Goal: Understand process/instructions

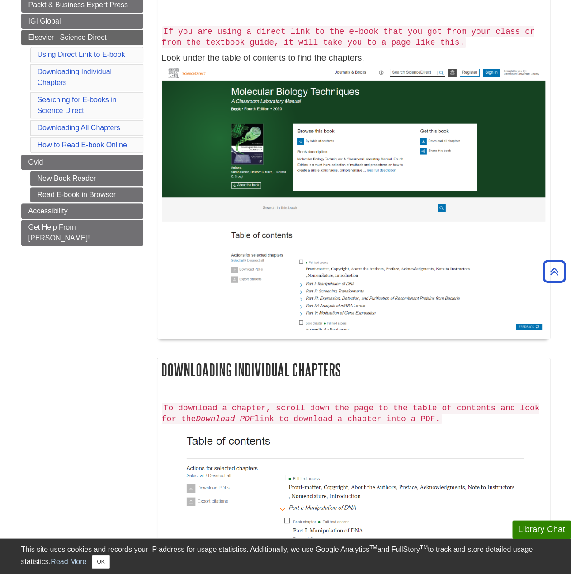
drag, startPoint x: 425, startPoint y: 162, endPoint x: 498, endPoint y: 195, distance: 80.5
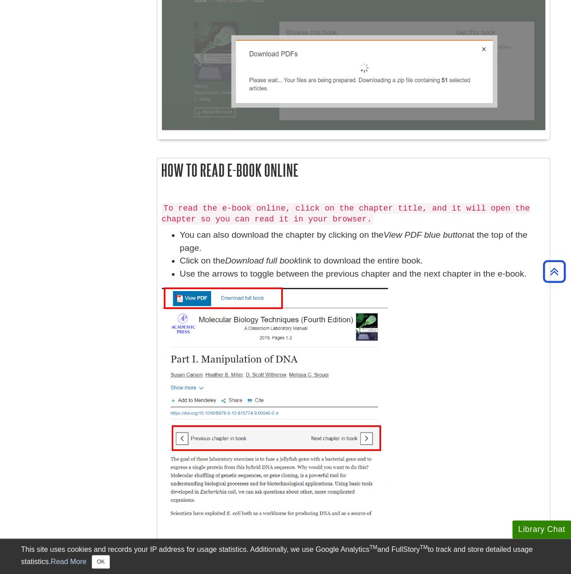
scroll to position [2104, 0]
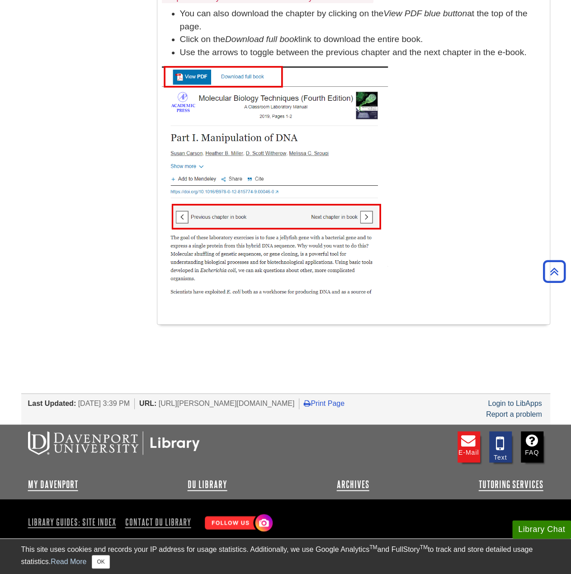
drag, startPoint x: 131, startPoint y: 263, endPoint x: 183, endPoint y: 290, distance: 58.6
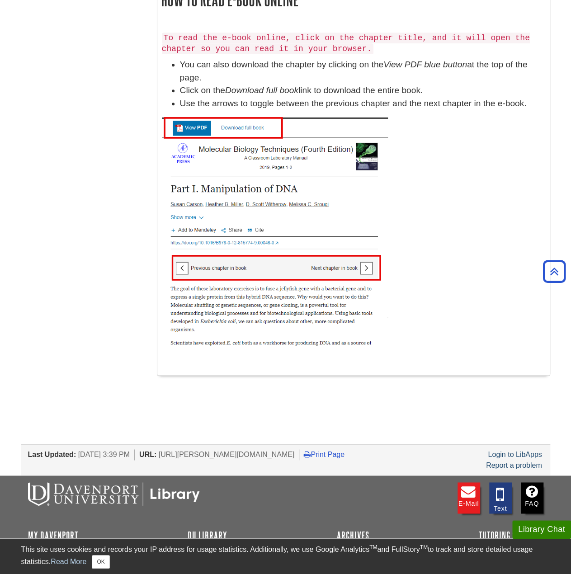
drag, startPoint x: 130, startPoint y: 316, endPoint x: 158, endPoint y: 287, distance: 40.6
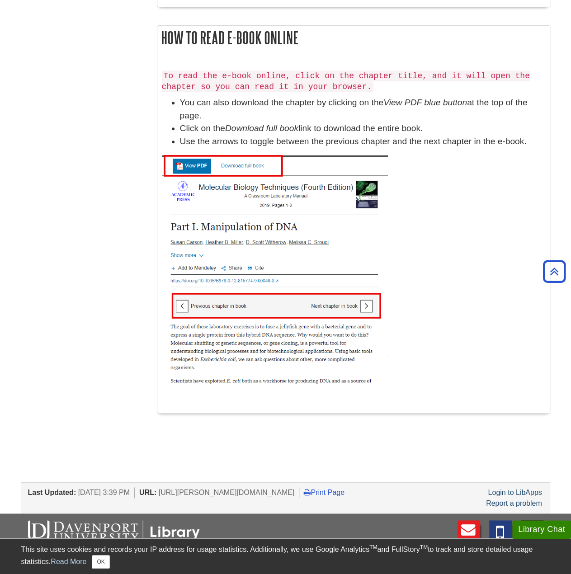
drag, startPoint x: 169, startPoint y: 296, endPoint x: 168, endPoint y: 307, distance: 11.4
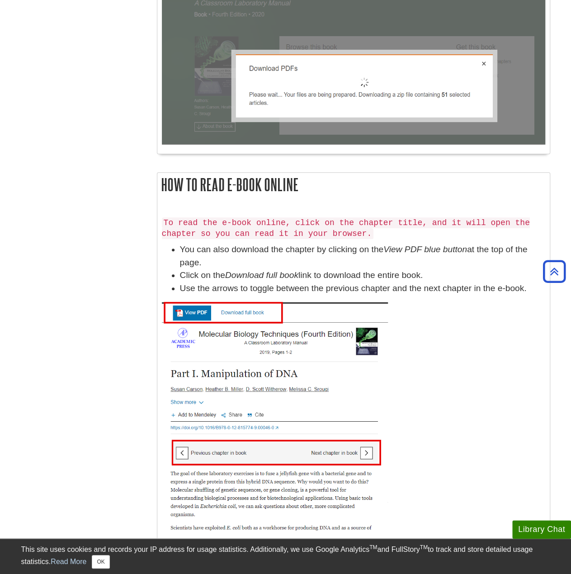
drag, startPoint x: 155, startPoint y: 354, endPoint x: 148, endPoint y: 328, distance: 27.4
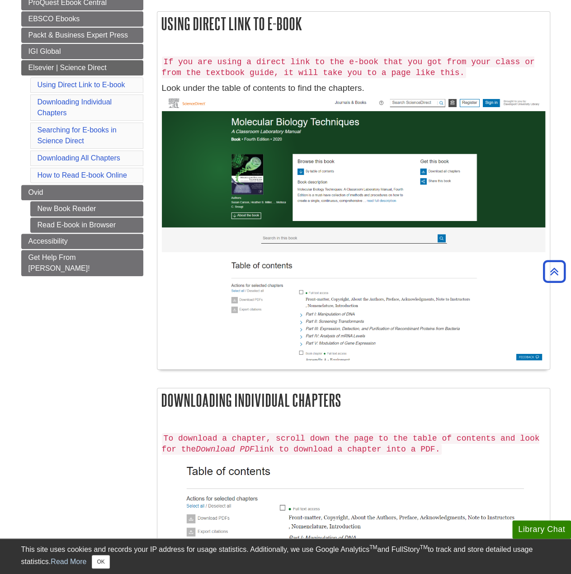
scroll to position [0, 0]
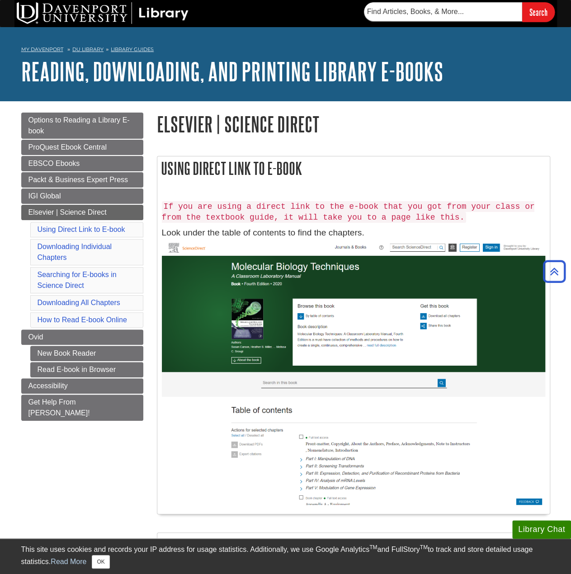
drag, startPoint x: 144, startPoint y: 343, endPoint x: 156, endPoint y: 212, distance: 131.7
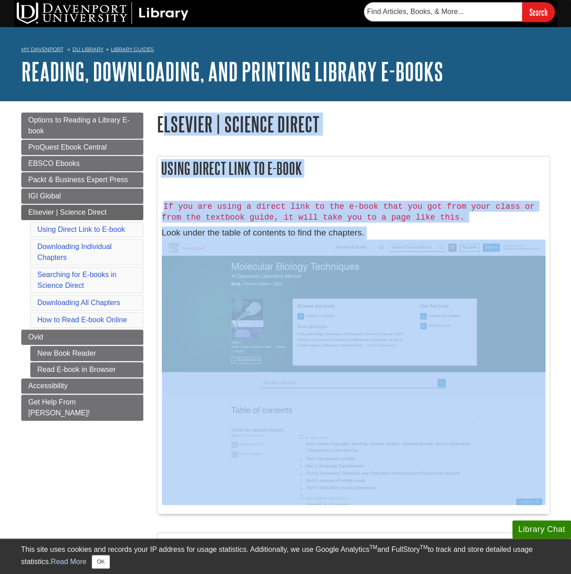
drag, startPoint x: 310, startPoint y: 188, endPoint x: 170, endPoint y: 147, distance: 145.4
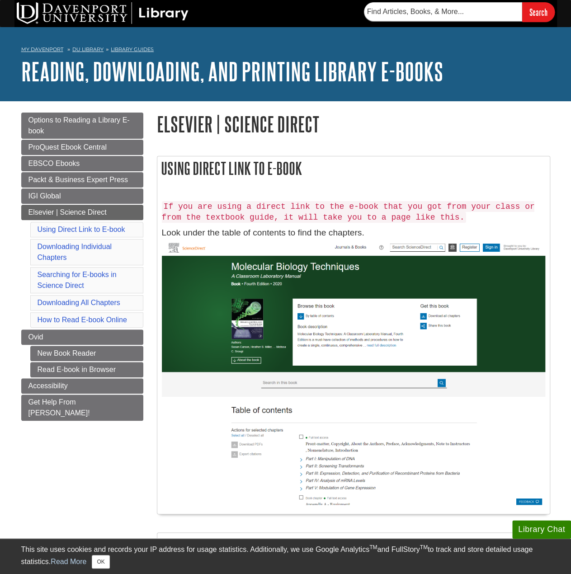
drag, startPoint x: 155, startPoint y: 127, endPoint x: 455, endPoint y: 164, distance: 302.3
click at [455, 163] on h2 "Using Direct Link to E-book" at bounding box center [353, 168] width 392 height 24
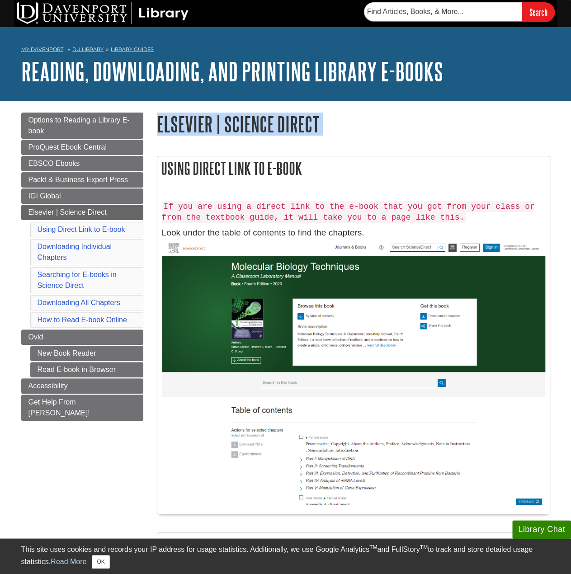
drag, startPoint x: 155, startPoint y: 127, endPoint x: 237, endPoint y: 145, distance: 83.3
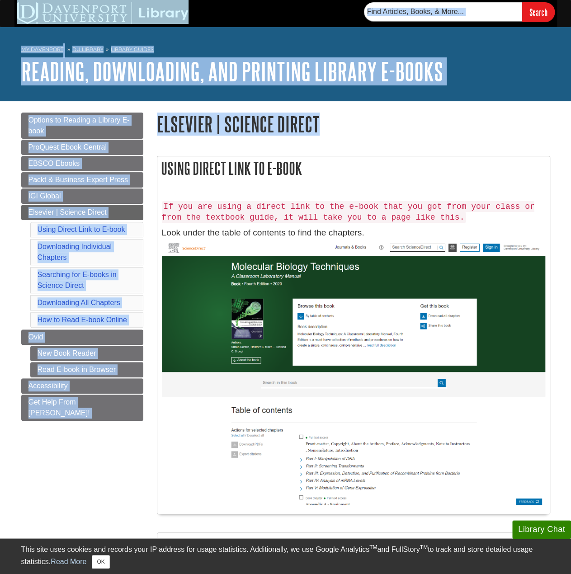
drag, startPoint x: 280, startPoint y: 113, endPoint x: 33, endPoint y: 23, distance: 262.5
click at [11, 14] on div "Search" at bounding box center [285, 13] width 571 height 27
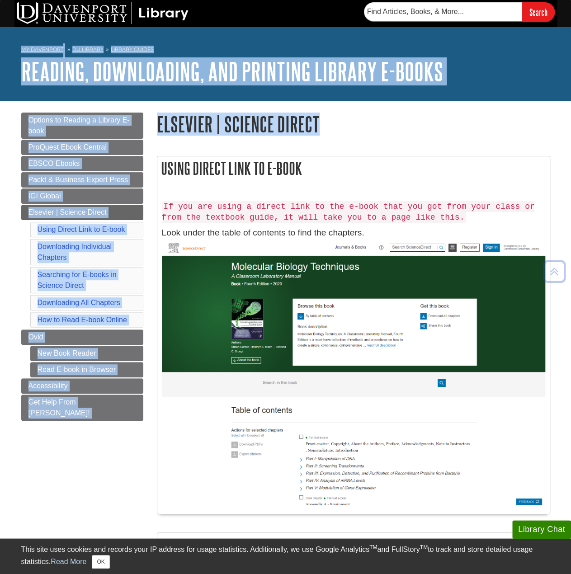
drag, startPoint x: 22, startPoint y: 17, endPoint x: 357, endPoint y: 105, distance: 346.8
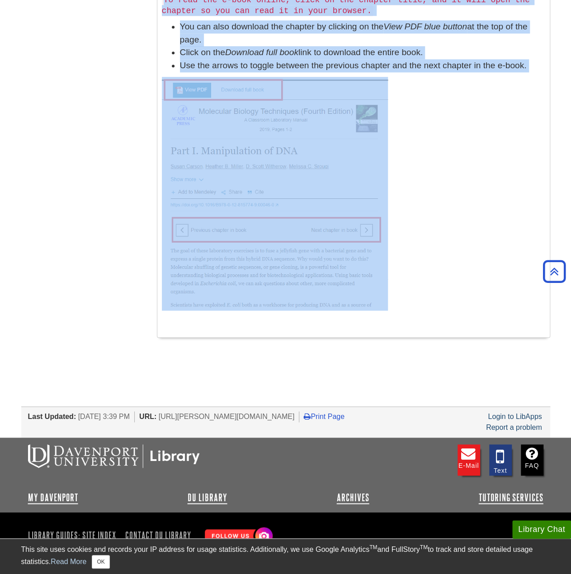
scroll to position [2148, 0]
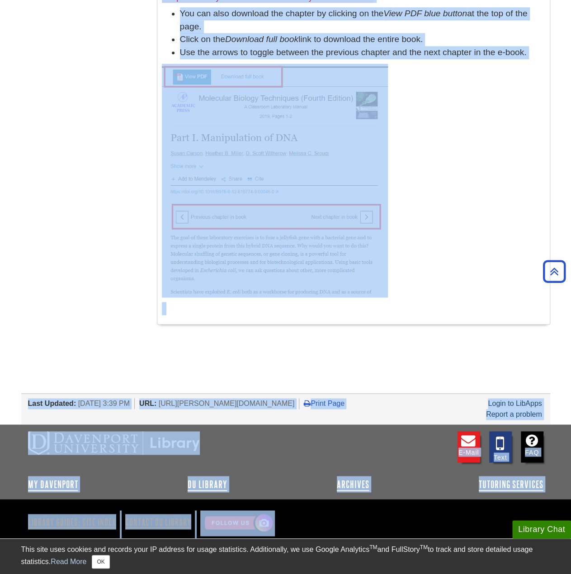
drag, startPoint x: 12, startPoint y: 12, endPoint x: 368, endPoint y: 525, distance: 624.8
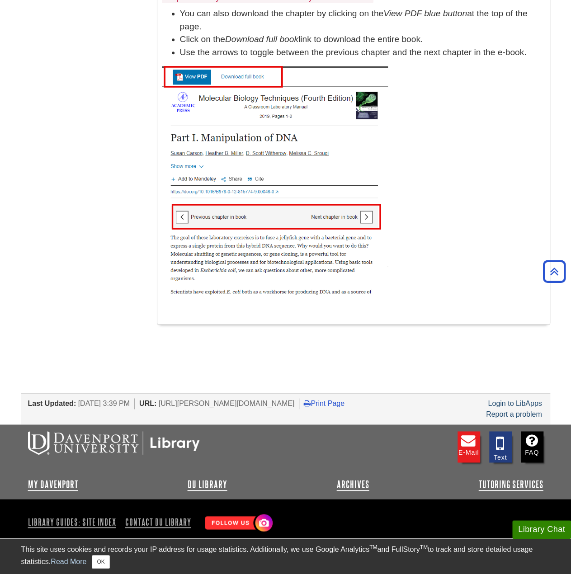
click at [368, 525] on div "Library Guides: Site Index Contact DU Library" at bounding box center [285, 519] width 515 height 41
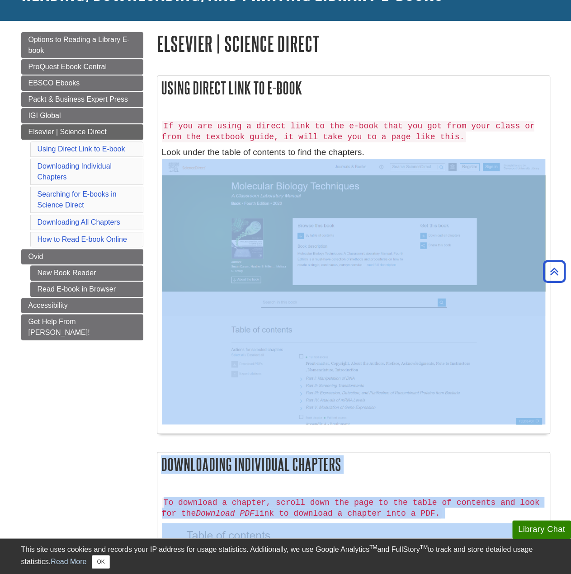
scroll to position [0, 0]
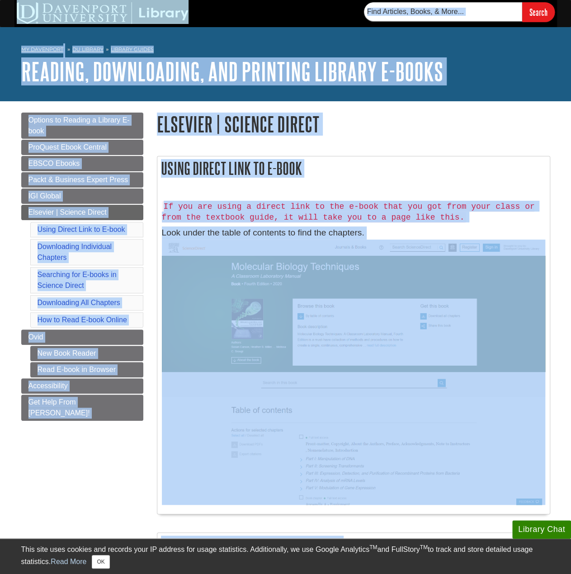
drag, startPoint x: 253, startPoint y: 458, endPoint x: 16, endPoint y: 11, distance: 505.4
click at [12, 13] on div "Search" at bounding box center [285, 13] width 571 height 27
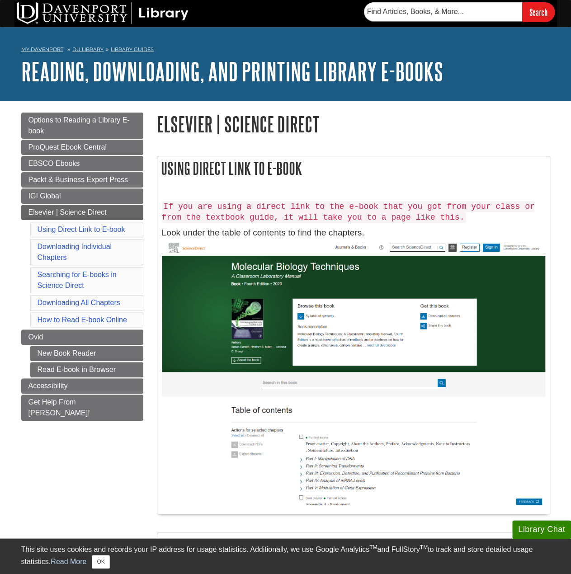
drag, startPoint x: 10, startPoint y: 6, endPoint x: 9, endPoint y: 18, distance: 11.8
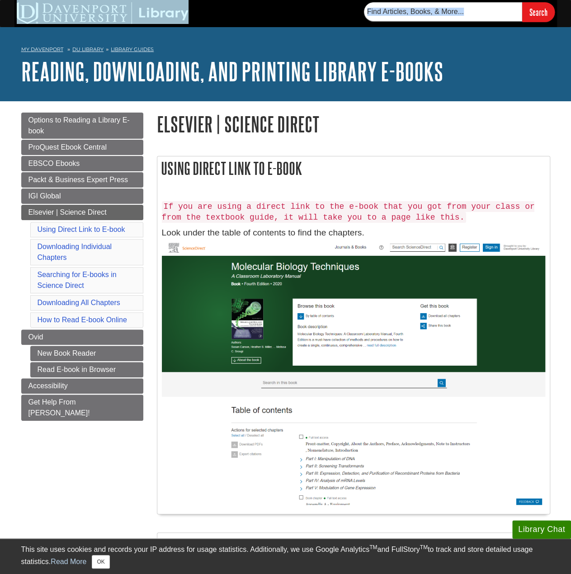
drag, startPoint x: 10, startPoint y: 10, endPoint x: 17, endPoint y: 10, distance: 7.2
click at [17, 10] on div "Search" at bounding box center [285, 13] width 571 height 27
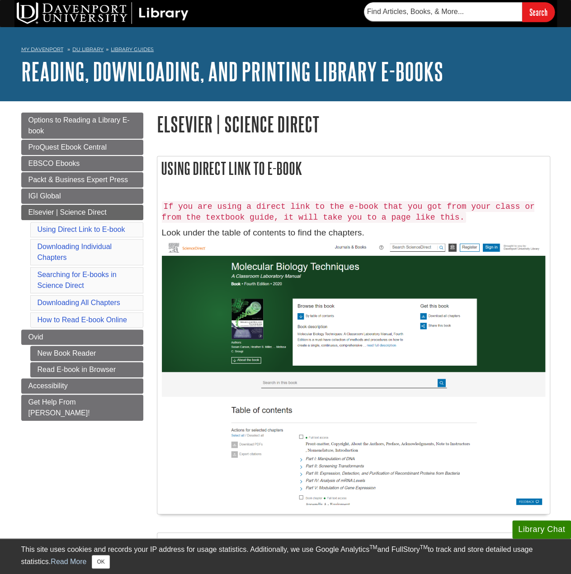
click at [10, 8] on div "Search" at bounding box center [285, 13] width 571 height 27
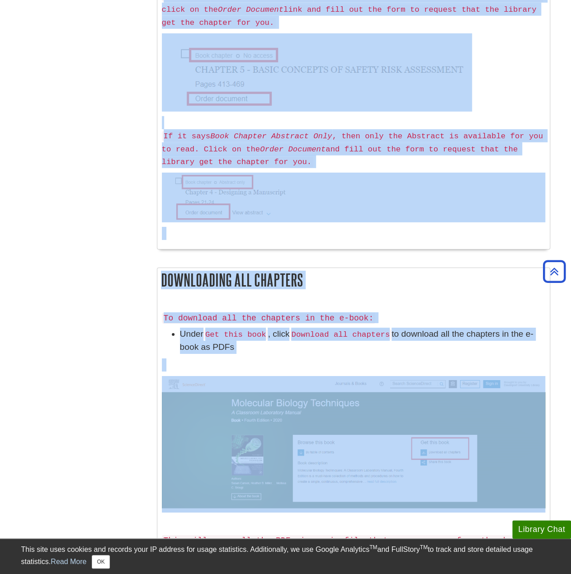
scroll to position [2148, 0]
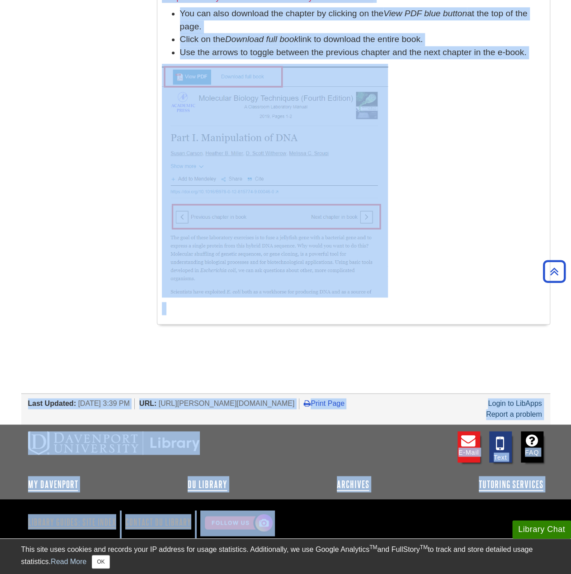
drag, startPoint x: 10, startPoint y: 8, endPoint x: 335, endPoint y: 530, distance: 615.2
click at [335, 528] on div "Library Guides: Site Index Contact DU Library" at bounding box center [285, 519] width 515 height 41
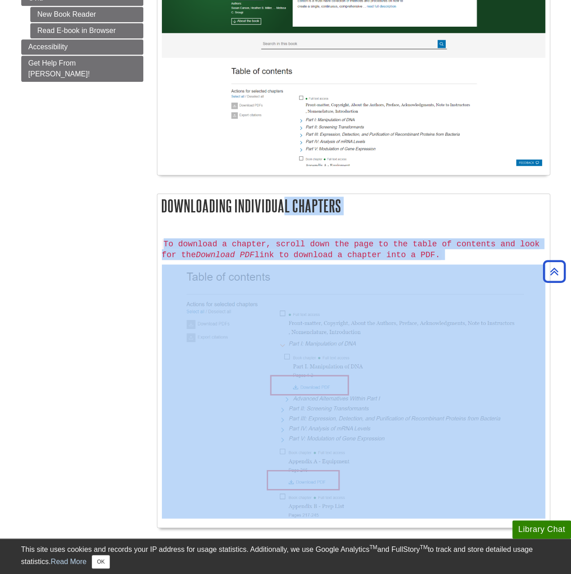
scroll to position [0, 0]
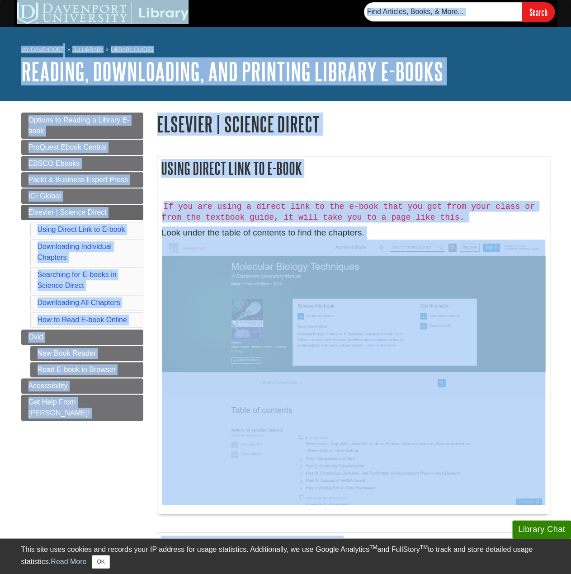
drag, startPoint x: 286, startPoint y: 488, endPoint x: 24, endPoint y: 12, distance: 543.8
click at [11, 11] on div "Search" at bounding box center [285, 13] width 571 height 27
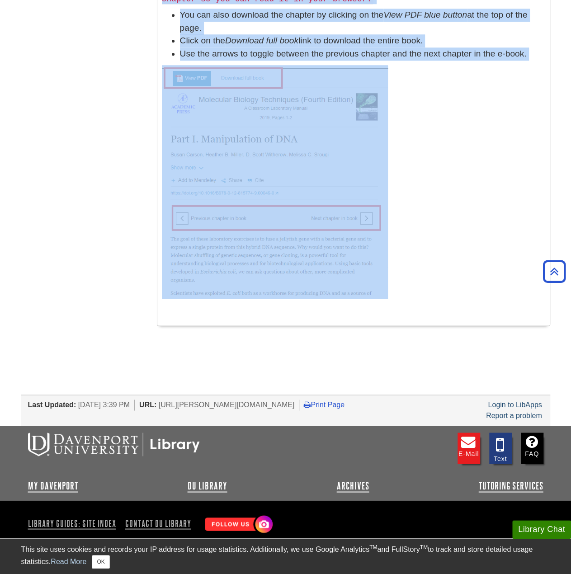
scroll to position [2148, 0]
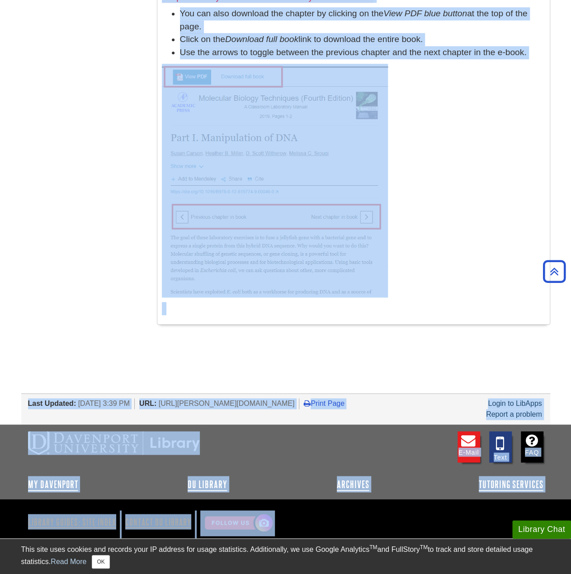
drag, startPoint x: 11, startPoint y: 11, endPoint x: 380, endPoint y: 521, distance: 629.8
click at [380, 521] on div "Library Guides: Site Index Contact DU Library" at bounding box center [285, 519] width 515 height 41
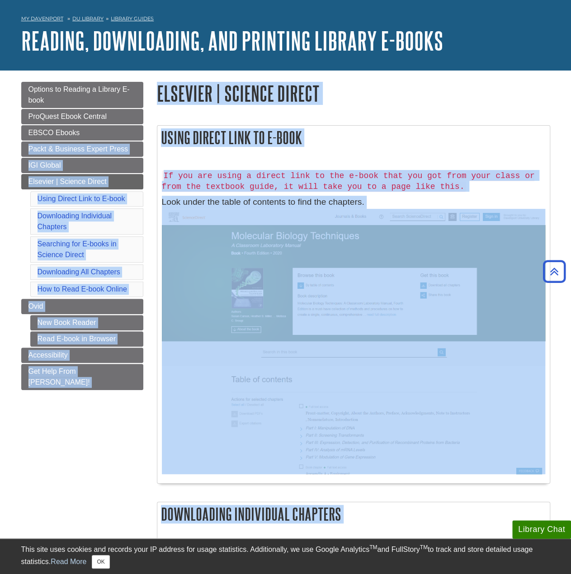
scroll to position [0, 0]
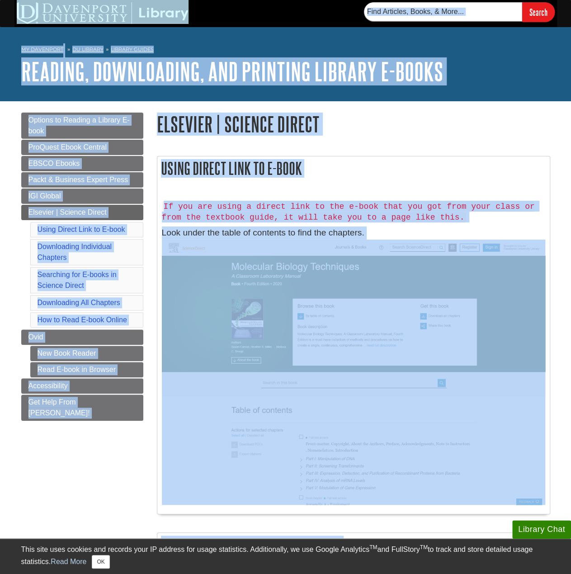
drag, startPoint x: 221, startPoint y: 447, endPoint x: 23, endPoint y: 10, distance: 479.3
click at [10, 11] on div "Search" at bounding box center [285, 13] width 571 height 27
